Goal: Task Accomplishment & Management: Use online tool/utility

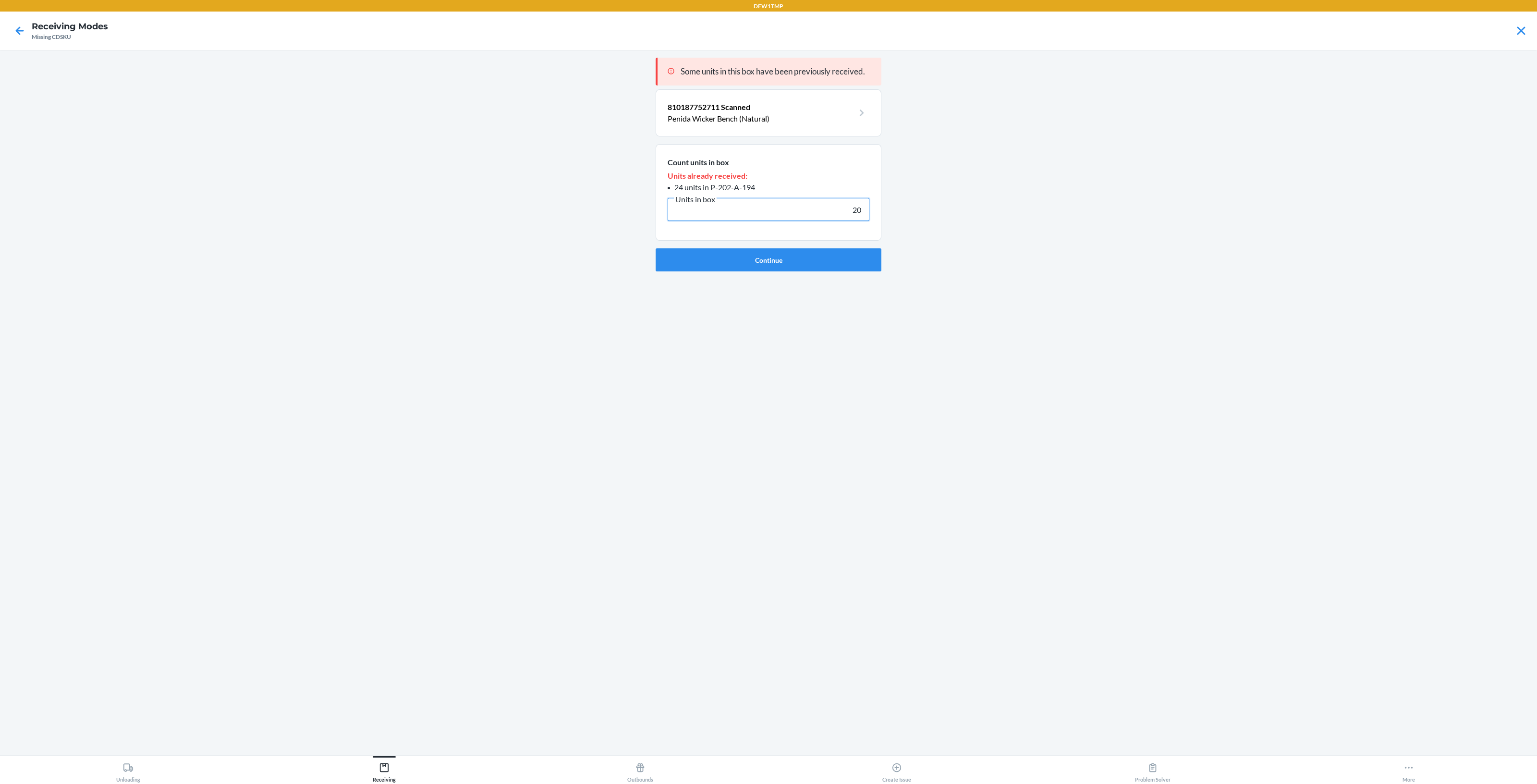
type input "2"
type input "3"
click button "Continue" at bounding box center [768, 260] width 226 height 23
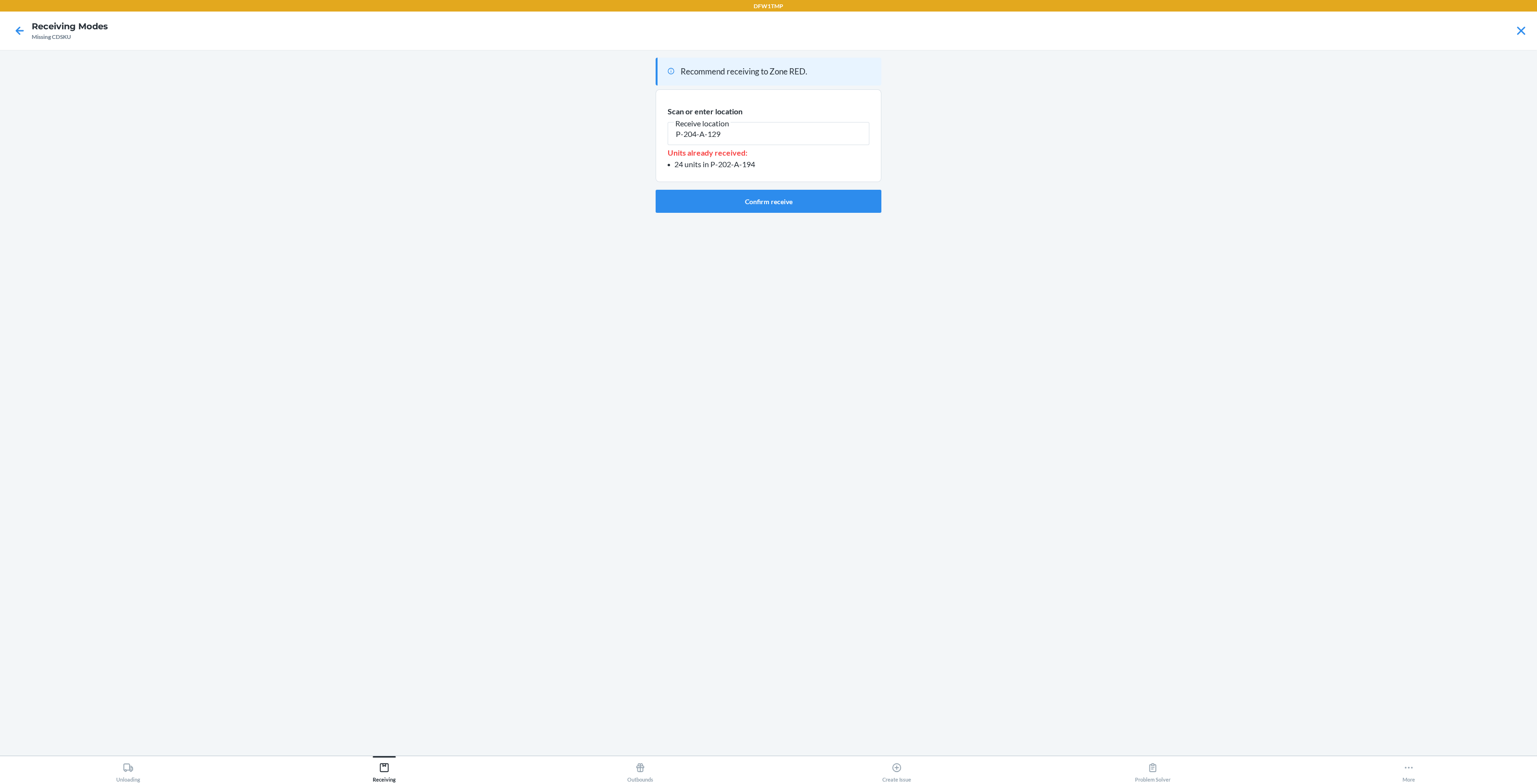
type input "P-204-A-129"
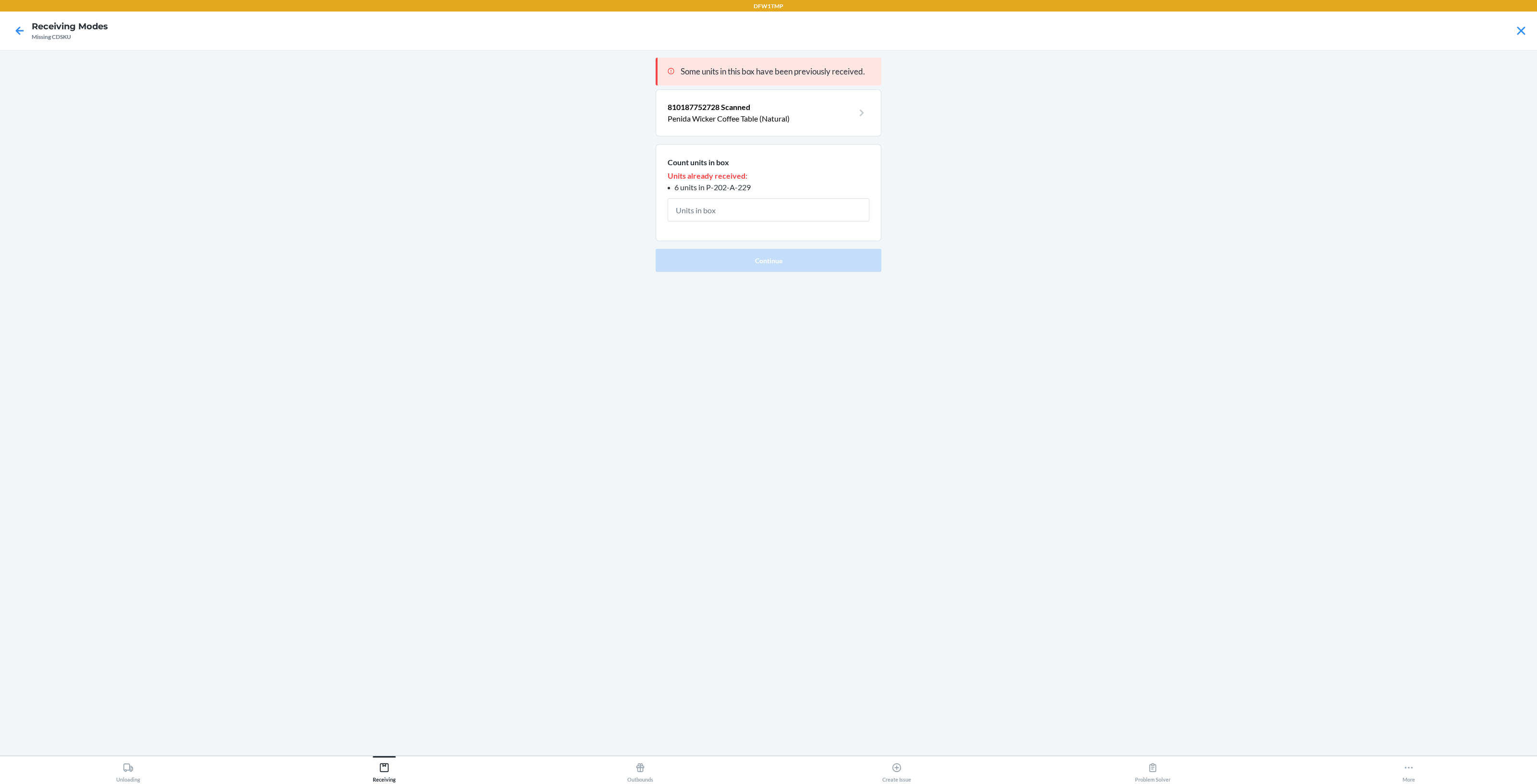
type input "2"
click button "Continue" at bounding box center [768, 260] width 226 height 23
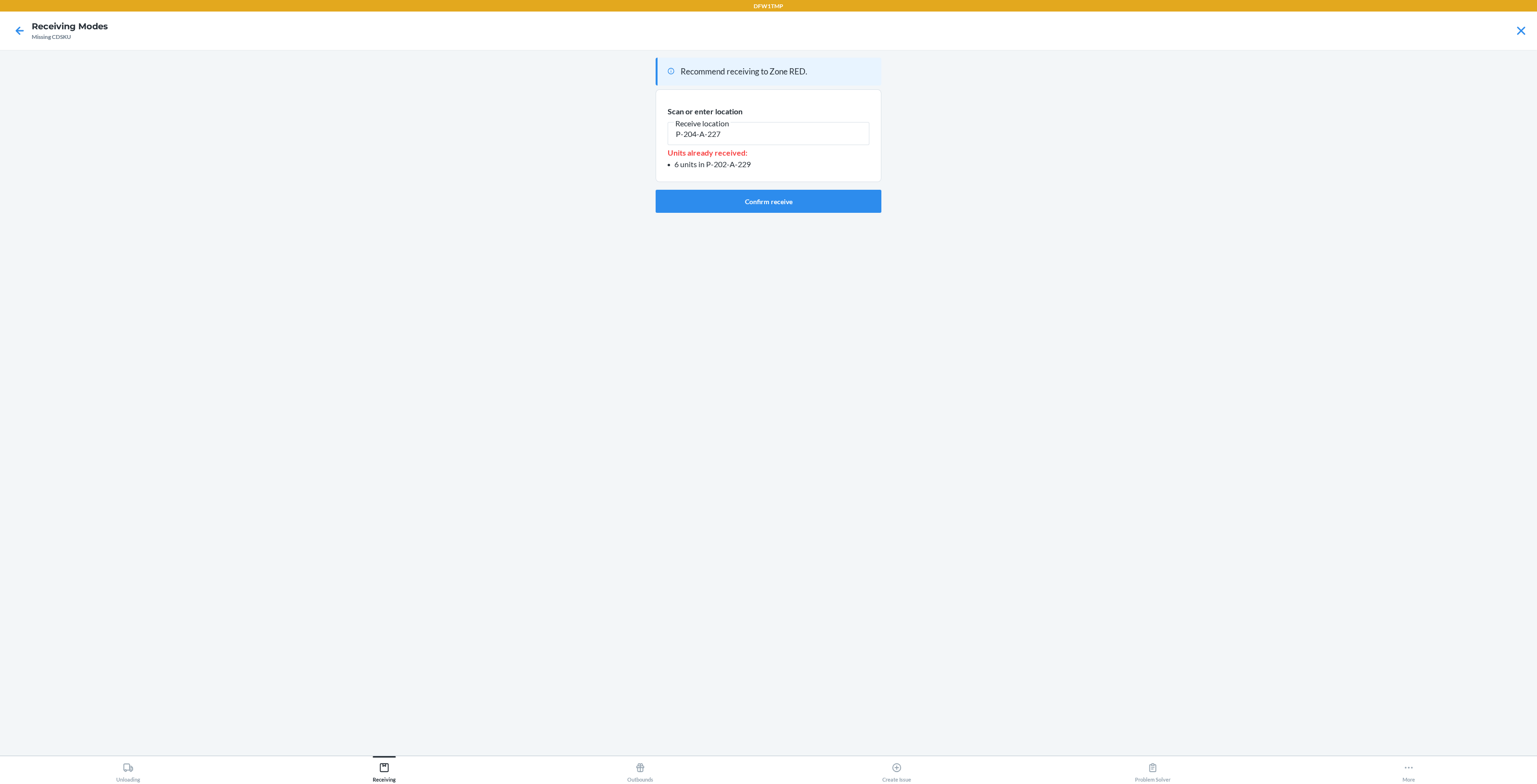
type input "P-204-A-227"
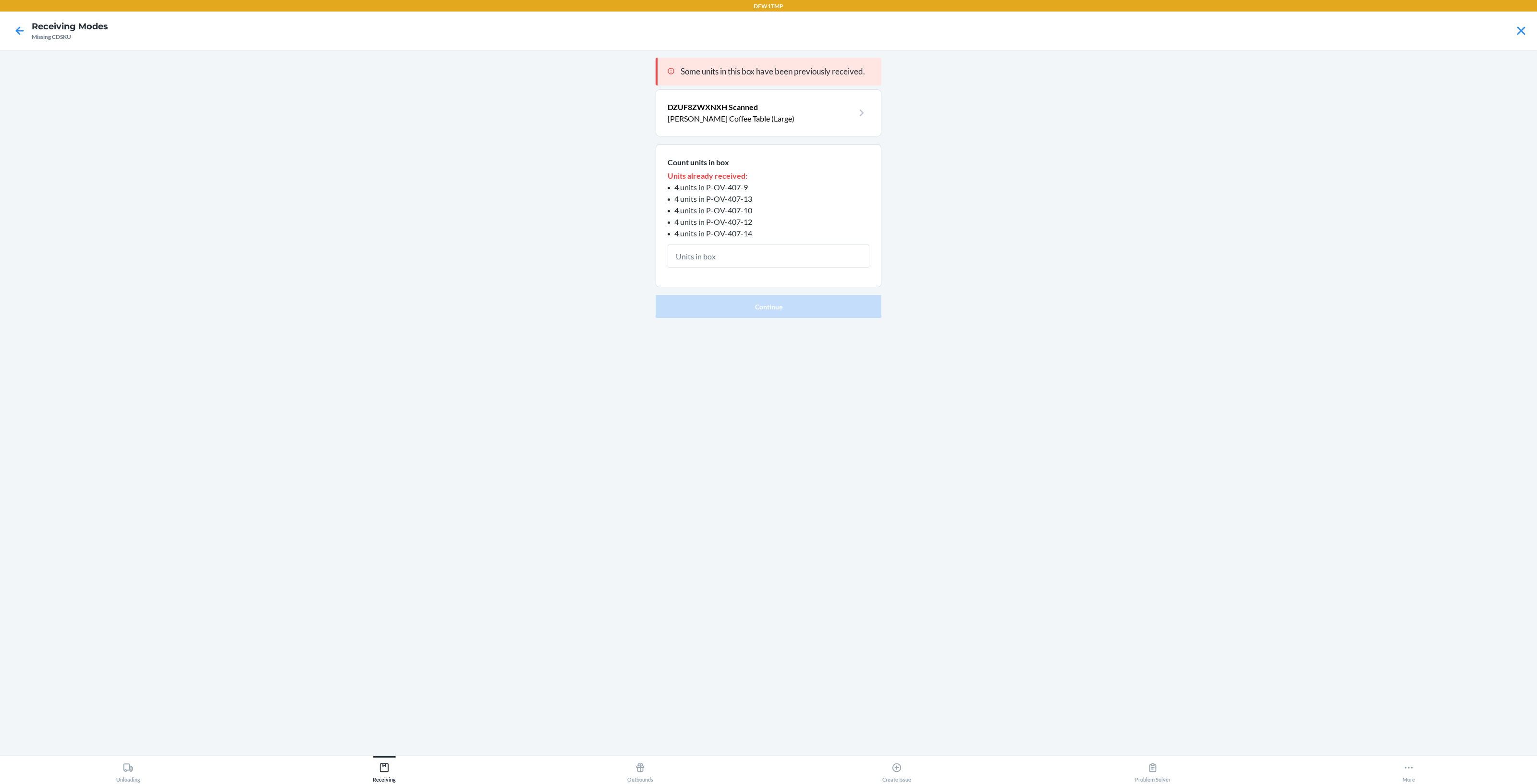
type input "4"
click button "Continue" at bounding box center [768, 305] width 226 height 23
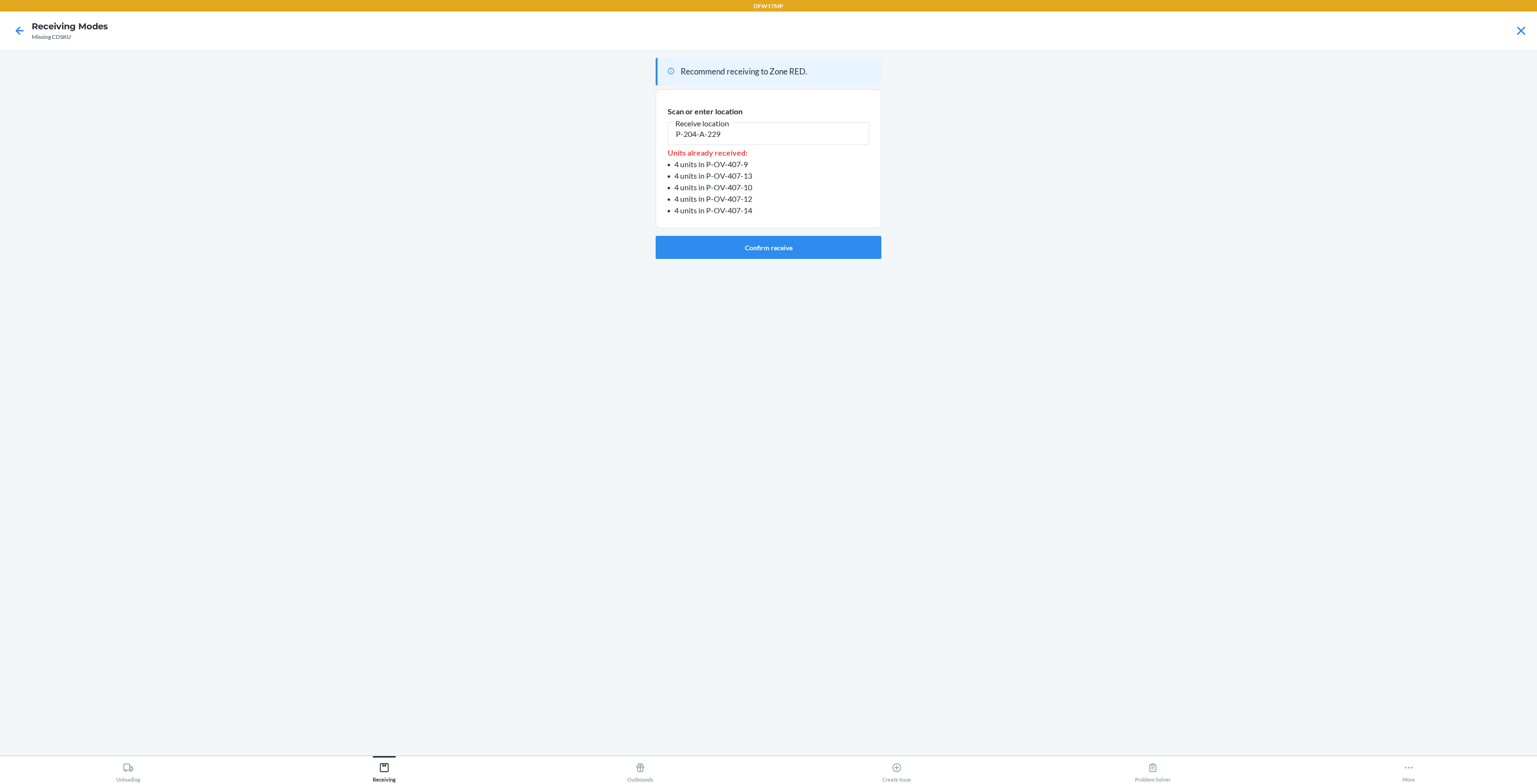
type input "P-204-A-229"
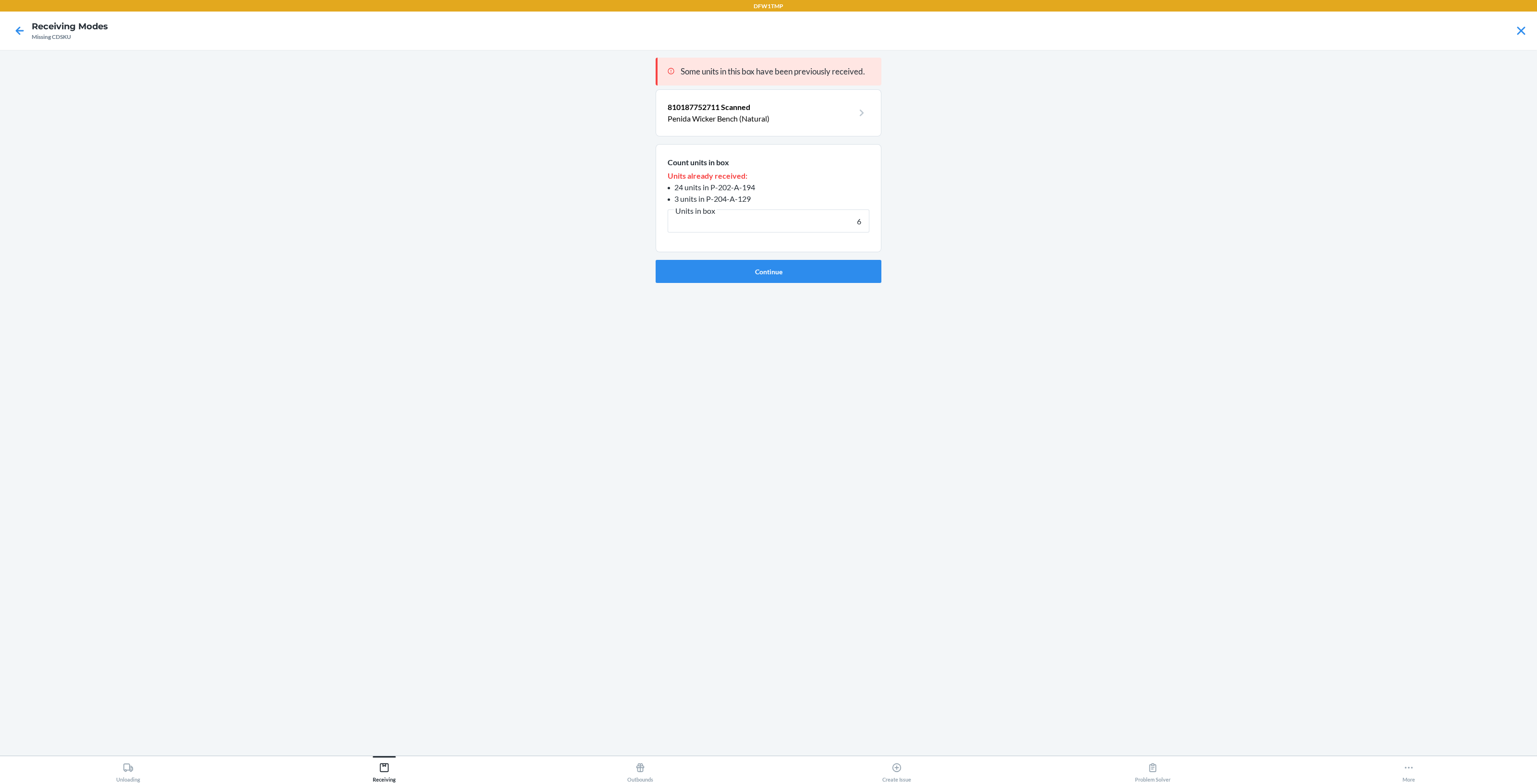
type input "6"
click at [656, 260] on button "Continue" at bounding box center [768, 271] width 226 height 23
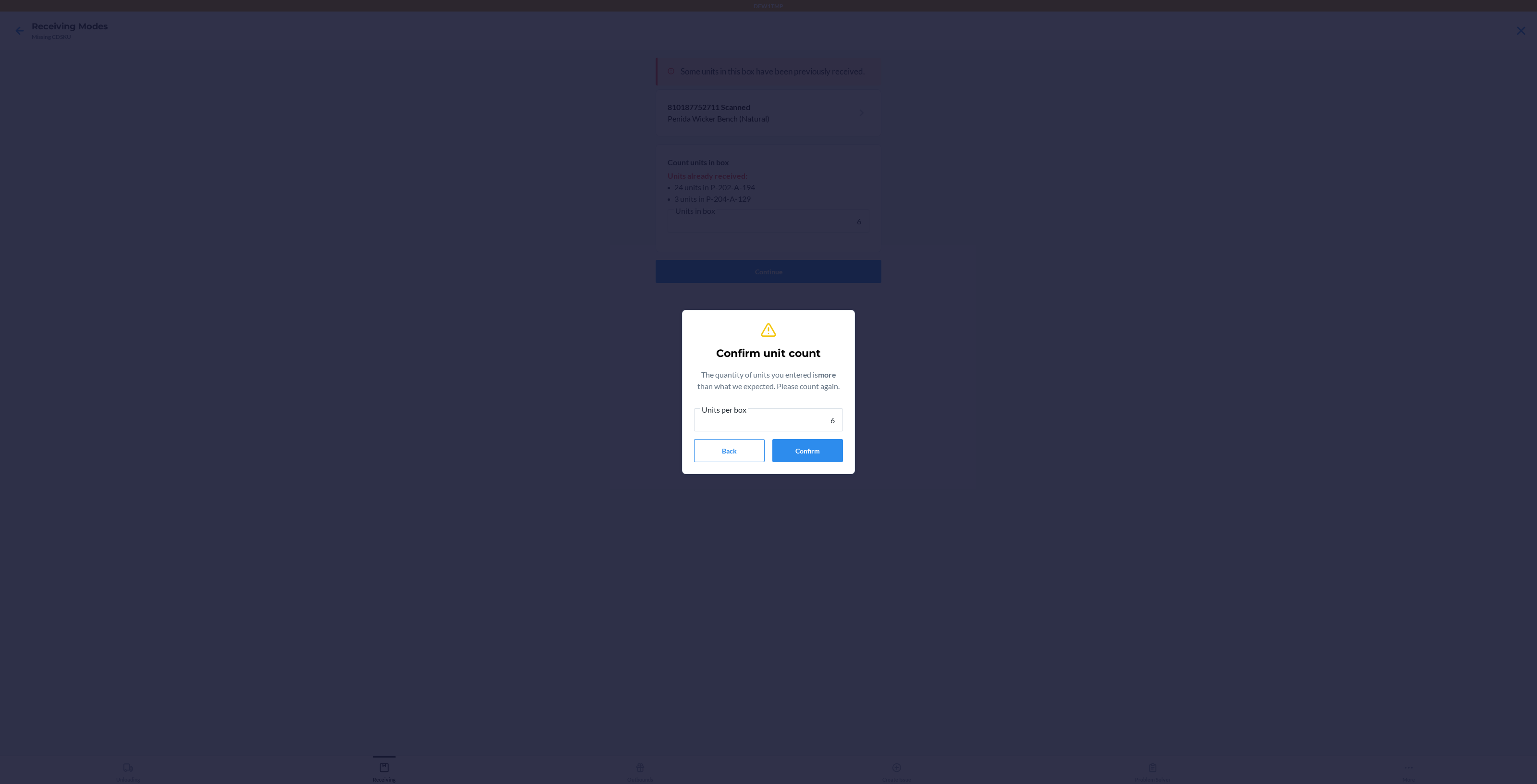
type input "6"
click at [819, 456] on button "Confirm" at bounding box center [807, 450] width 70 height 23
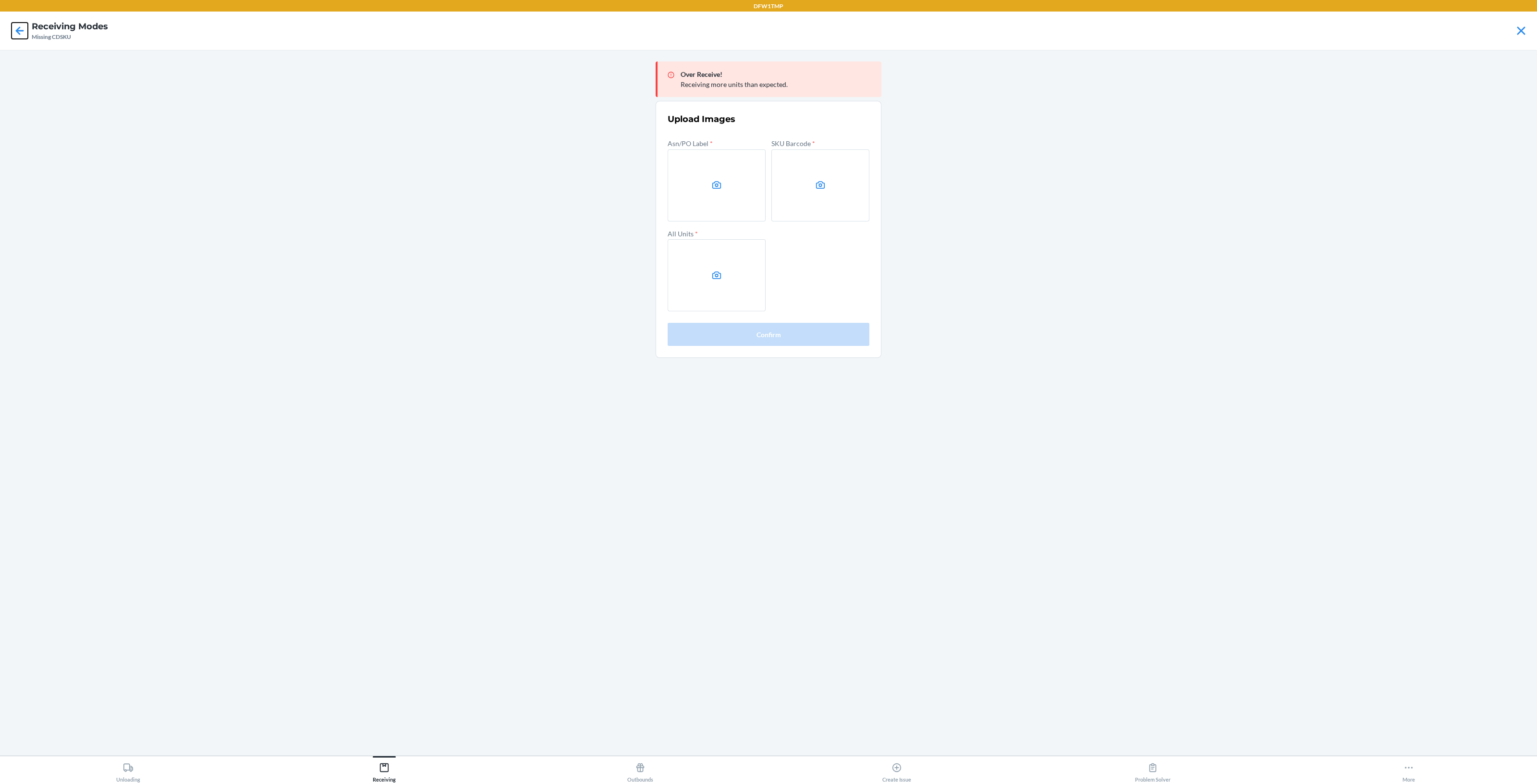
click at [16, 33] on icon at bounding box center [19, 30] width 16 height 16
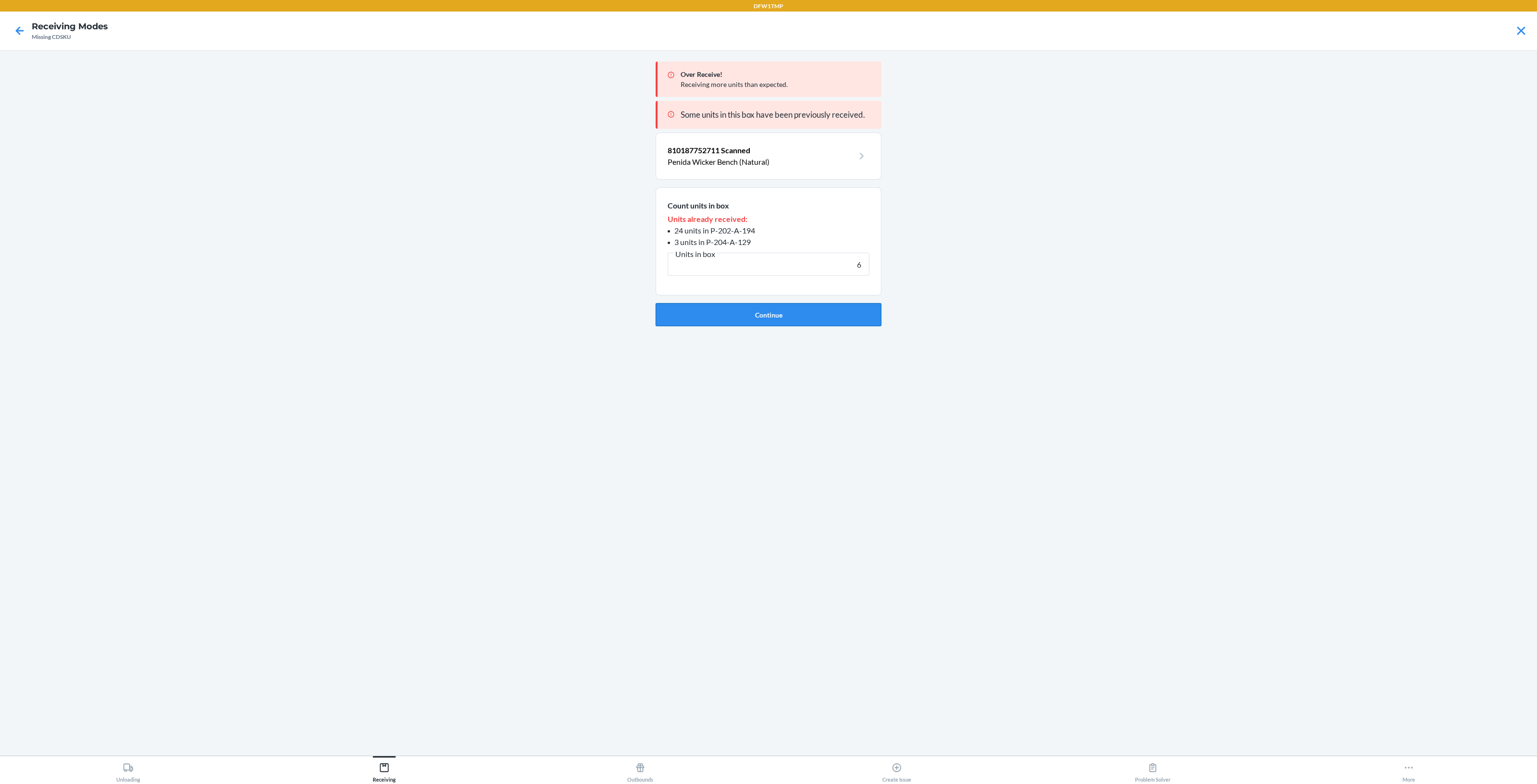
click at [834, 313] on button "Continue" at bounding box center [768, 314] width 226 height 23
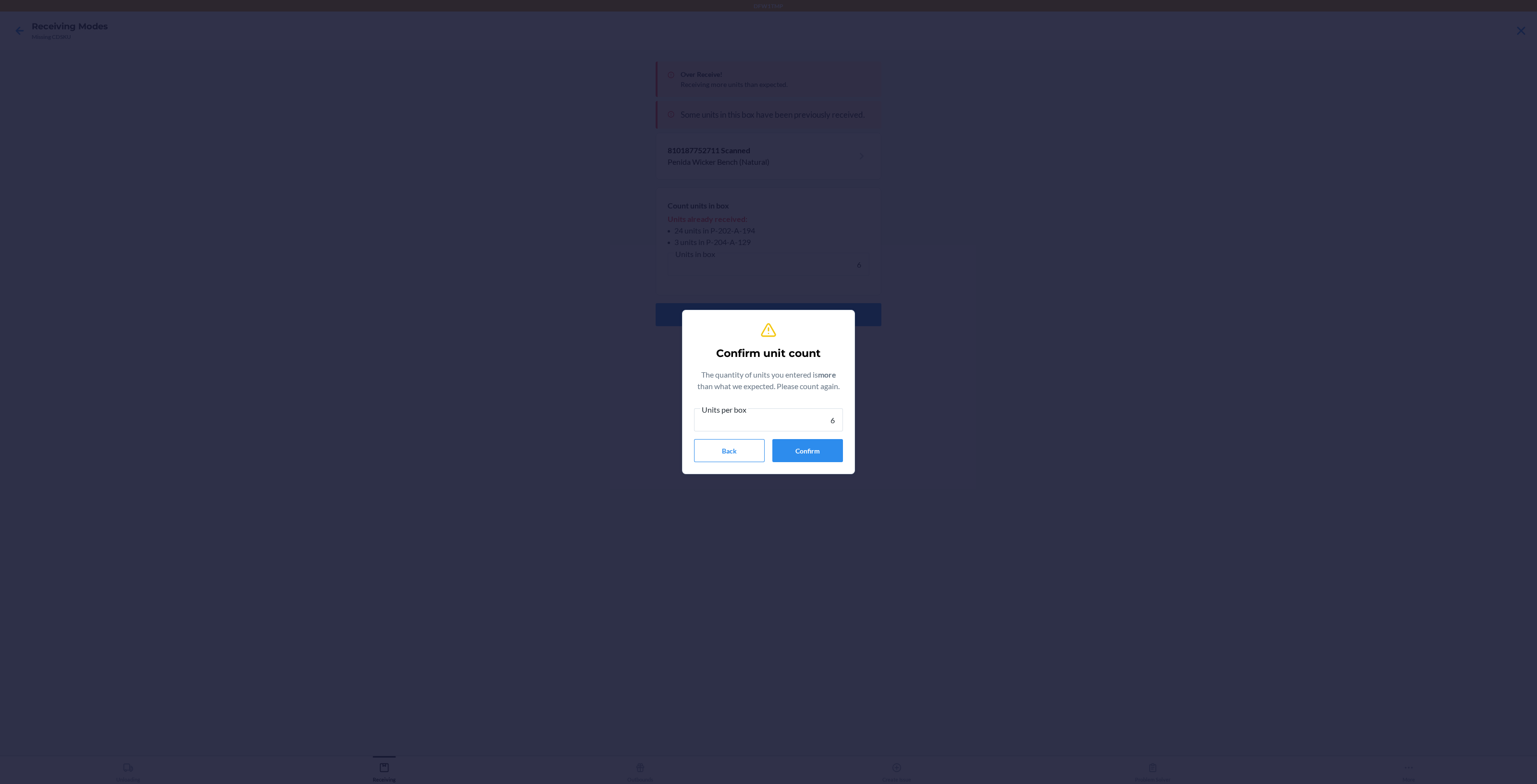
type input "6"
click at [828, 446] on button "Confirm" at bounding box center [807, 450] width 70 height 23
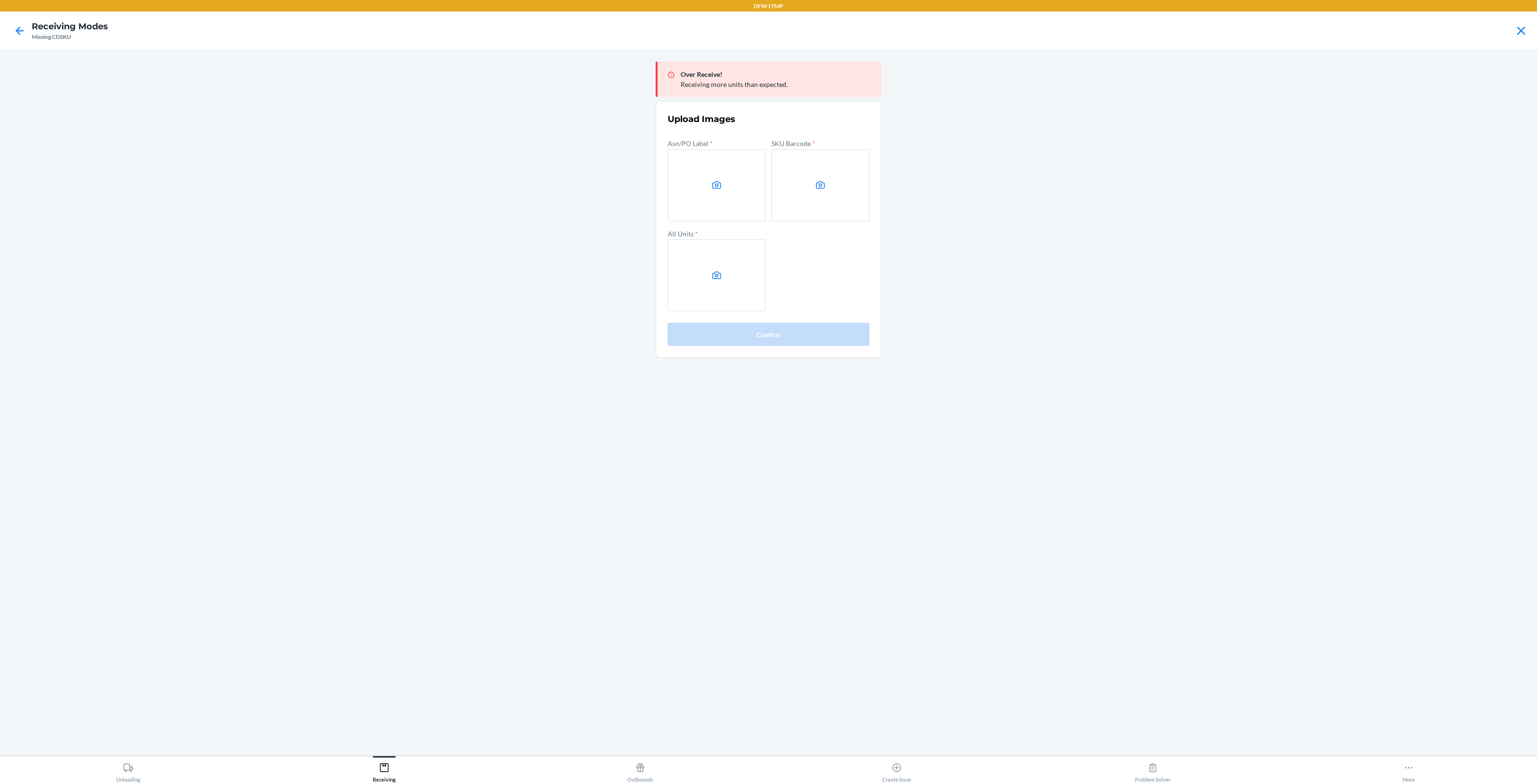
click at [717, 182] on icon at bounding box center [717, 185] width 11 height 11
click at [0, 0] on input "file" at bounding box center [0, 0] width 0 height 0
click at [822, 186] on icon at bounding box center [820, 185] width 11 height 11
click at [0, 0] on input "file" at bounding box center [0, 0] width 0 height 0
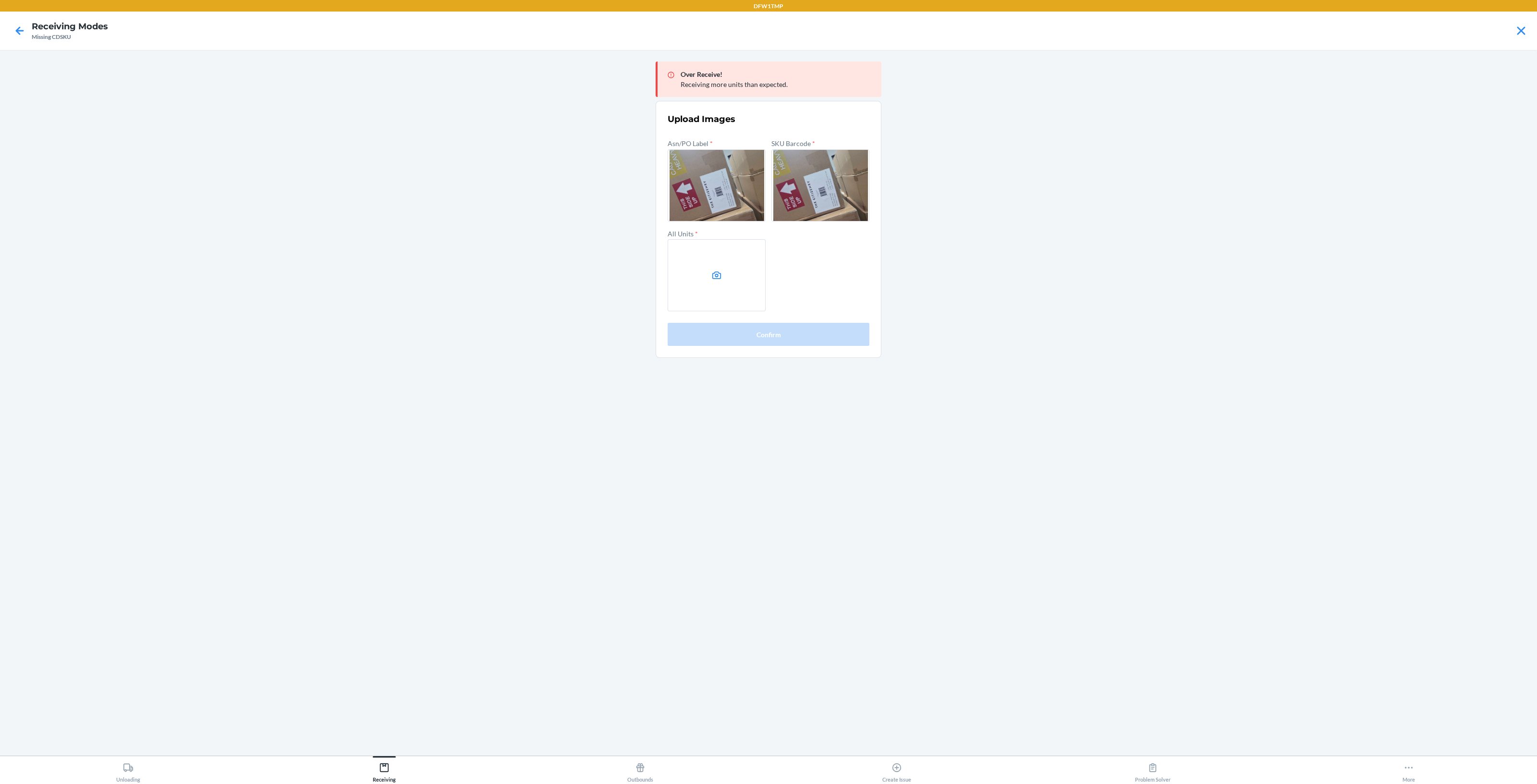
click at [708, 280] on label at bounding box center [717, 275] width 98 height 72
click at [0, 0] on input "file" at bounding box center [0, 0] width 0 height 0
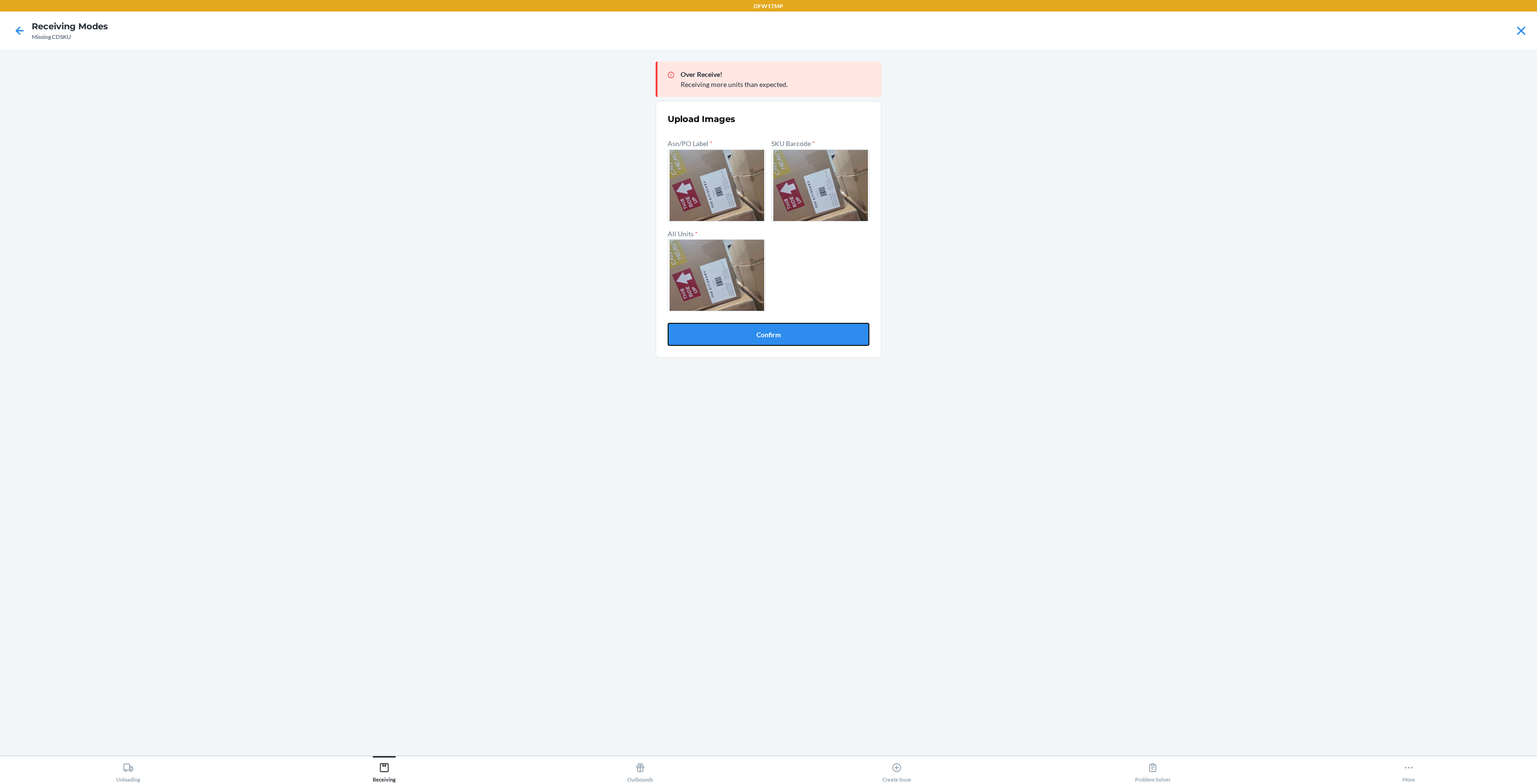
click at [701, 329] on button "Confirm" at bounding box center [768, 334] width 202 height 23
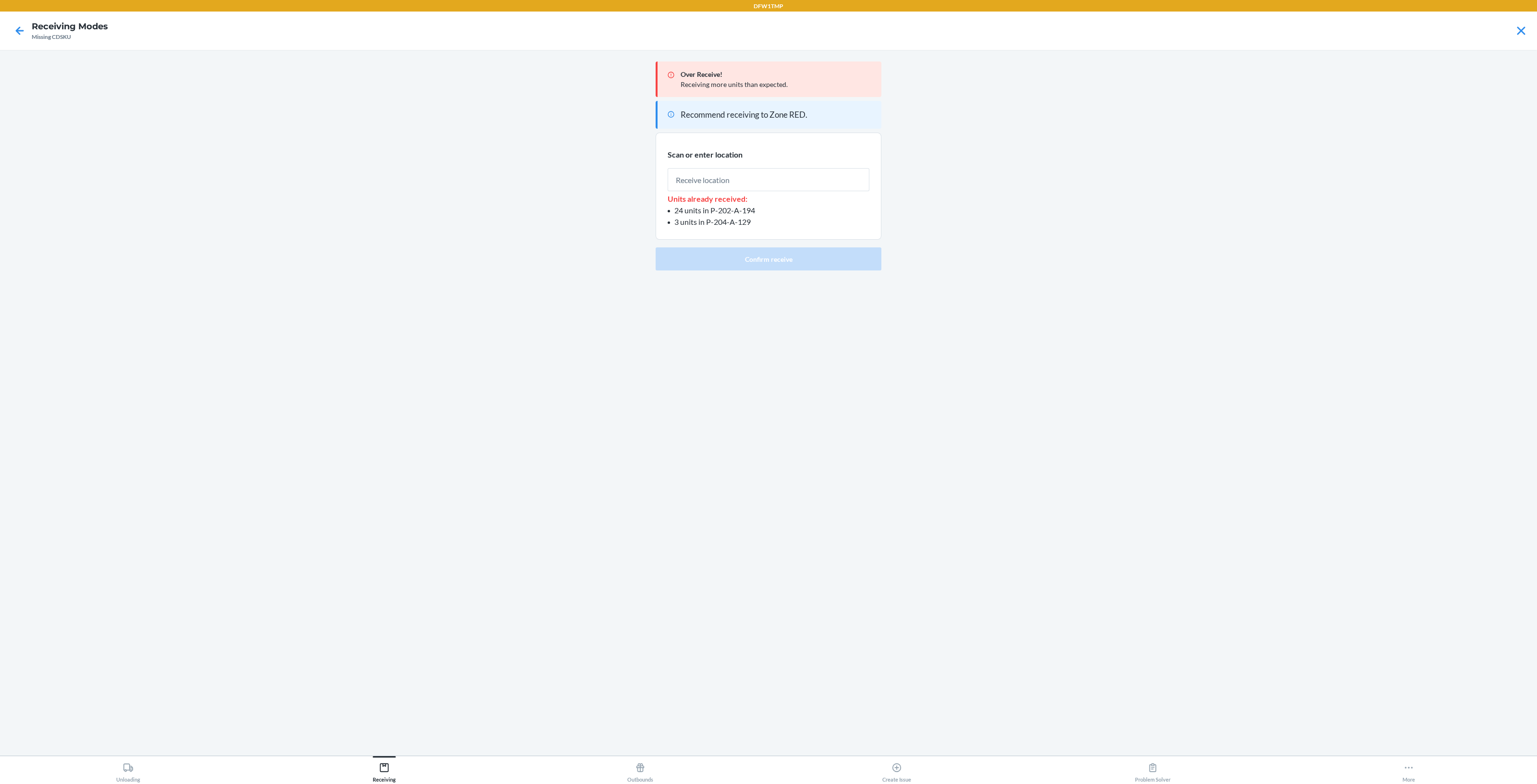
type input "P"
type input "P-203-A-162"
